Goal: Contribute content: Add original content to the website for others to see

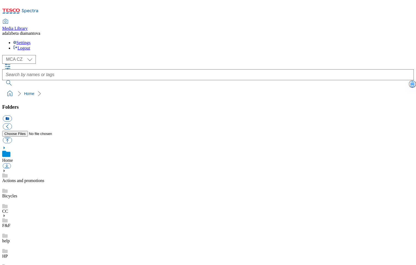
click at [44, 178] on link "Actions and promotions" at bounding box center [23, 180] width 42 height 5
click at [8, 253] on link "HP" at bounding box center [4, 255] width 5 height 5
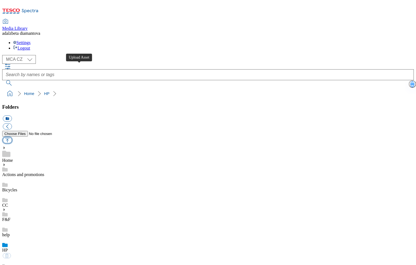
click at [12, 137] on button "button" at bounding box center [7, 140] width 9 height 6
type input "C:\fakepath\cz-wk31-hp-product01.jpg"
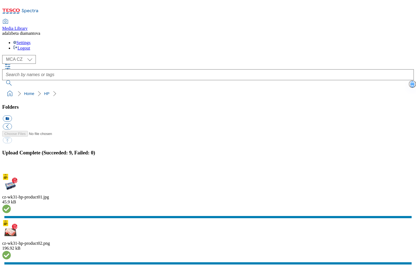
drag, startPoint x: 408, startPoint y: 147, endPoint x: 387, endPoint y: 154, distance: 21.9
click at [11, 167] on button "button" at bounding box center [7, 169] width 8 height 5
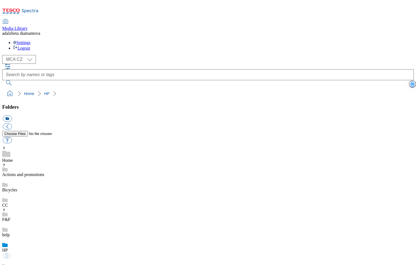
drag, startPoint x: 51, startPoint y: 86, endPoint x: 47, endPoint y: 98, distance: 12.2
click at [44, 172] on link "Actions and promotions" at bounding box center [23, 174] width 42 height 5
click at [29, 243] on div "HP" at bounding box center [207, 250] width 411 height 15
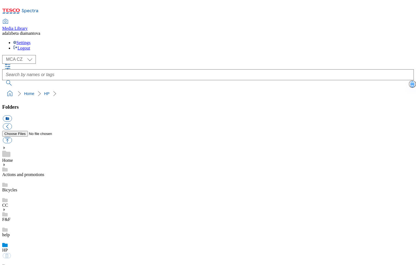
scroll to position [120, 0]
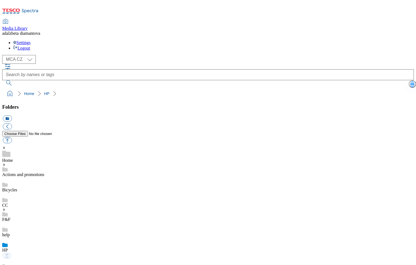
click at [12, 137] on button "button" at bounding box center [7, 140] width 9 height 6
type input "C:\fakepath\cz-wk31-hpac-delivery.png"
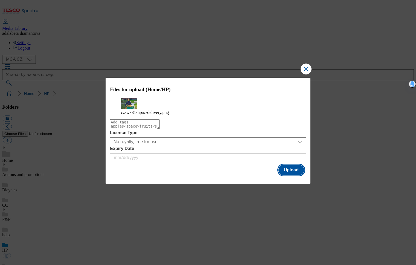
click at [298, 171] on button "Upload" at bounding box center [291, 169] width 26 height 10
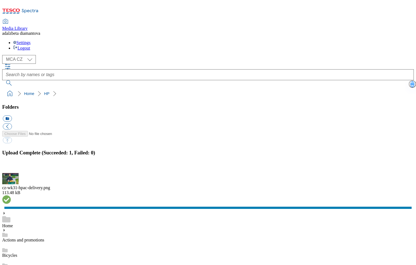
drag, startPoint x: 408, startPoint y: 148, endPoint x: 399, endPoint y: 151, distance: 9.8
click at [11, 167] on button "button" at bounding box center [7, 169] width 8 height 5
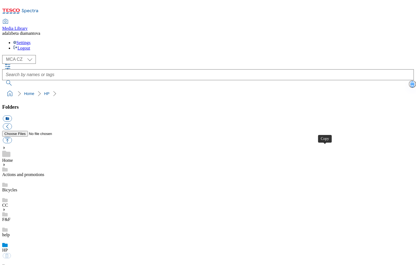
drag, startPoint x: 328, startPoint y: 149, endPoint x: 302, endPoint y: 127, distance: 34.4
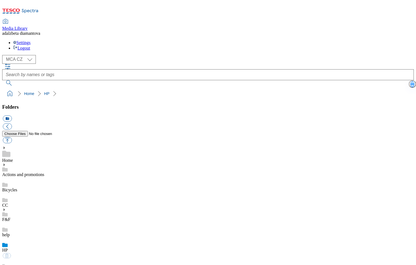
scroll to position [103, 0]
click at [33, 55] on select "MCA CZ MCA HU MCA SK" at bounding box center [19, 59] width 34 height 9
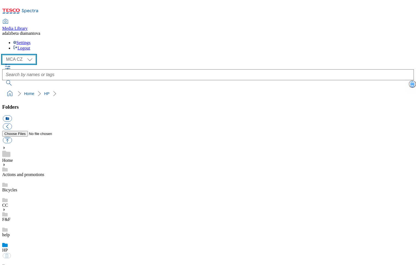
select select "flare-mca-sk"
click at [4, 55] on select "MCA CZ MCA HU MCA SK" at bounding box center [19, 59] width 34 height 9
click at [33, 252] on div "HP" at bounding box center [207, 259] width 411 height 15
click at [12, 137] on button "button" at bounding box center [7, 140] width 9 height 6
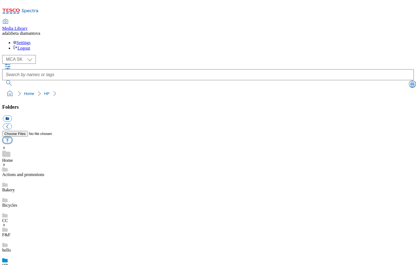
type input "C:\fakepath\sk-wk31-hp-product01.png"
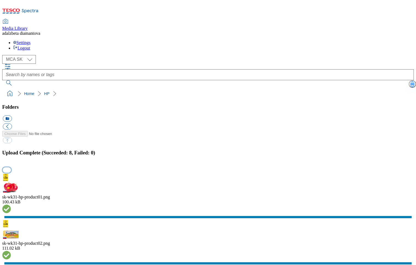
click at [11, 167] on button "button" at bounding box center [7, 169] width 8 height 5
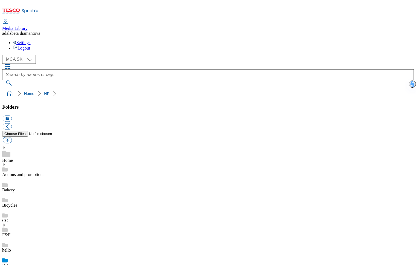
click at [44, 172] on link "Actions and promotions" at bounding box center [23, 174] width 42 height 5
click at [8, 263] on link "HP" at bounding box center [4, 265] width 5 height 5
click at [43, 172] on link "Actions and promotions" at bounding box center [23, 174] width 42 height 5
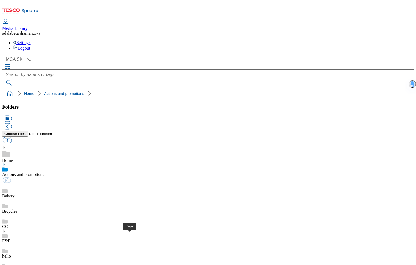
click at [36, 258] on div "HP" at bounding box center [207, 265] width 411 height 15
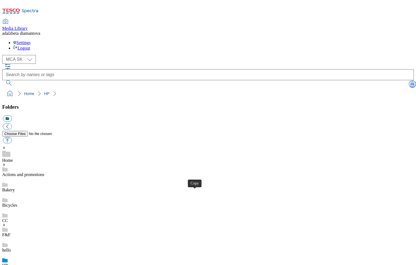
click at [33, 55] on select "MCA CZ MCA HU MCA SK" at bounding box center [19, 59] width 34 height 9
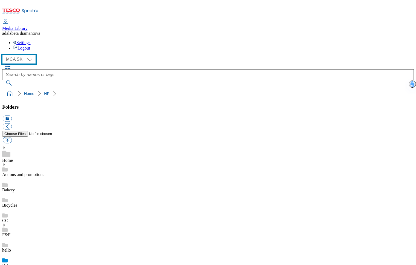
click at [4, 55] on select "MCA CZ MCA HU MCA SK" at bounding box center [19, 59] width 34 height 9
click at [31, 55] on div "( optional ) MCA CZ MCA HU MCA SK MCA CZ" at bounding box center [207, 59] width 411 height 9
click at [33, 55] on select "MCA CZ MCA HU MCA SK" at bounding box center [19, 59] width 34 height 9
select select "flare-mca-sk"
click at [4, 55] on select "MCA CZ MCA HU MCA SK" at bounding box center [19, 59] width 34 height 9
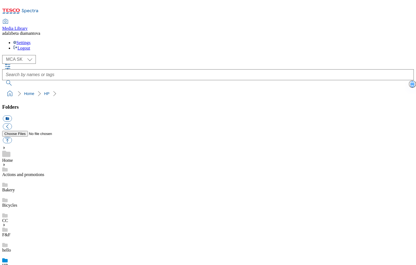
click at [37, 177] on div "Bakery" at bounding box center [207, 184] width 411 height 15
click at [12, 137] on button "button" at bounding box center [7, 140] width 9 height 6
type input "C:\fakepath\bakery-billboard-bg.png"
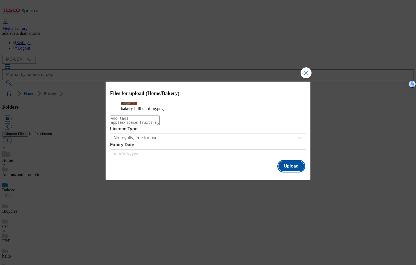
click at [292, 171] on button "Upload" at bounding box center [291, 166] width 26 height 10
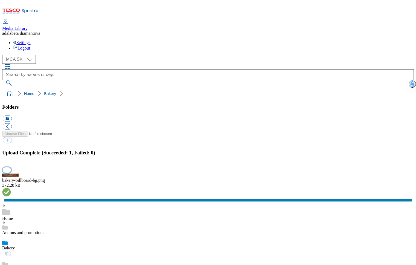
click at [11, 167] on button "button" at bounding box center [7, 169] width 8 height 5
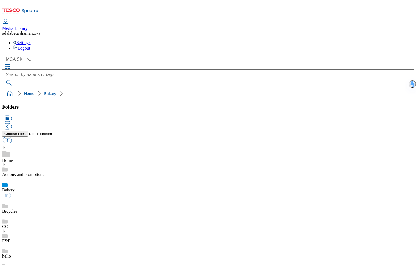
click at [44, 172] on link "Actions and promotions" at bounding box center [23, 174] width 42 height 5
click at [38, 183] on div "Bakery" at bounding box center [207, 190] width 411 height 15
